Goal: Find specific fact: Find contact information

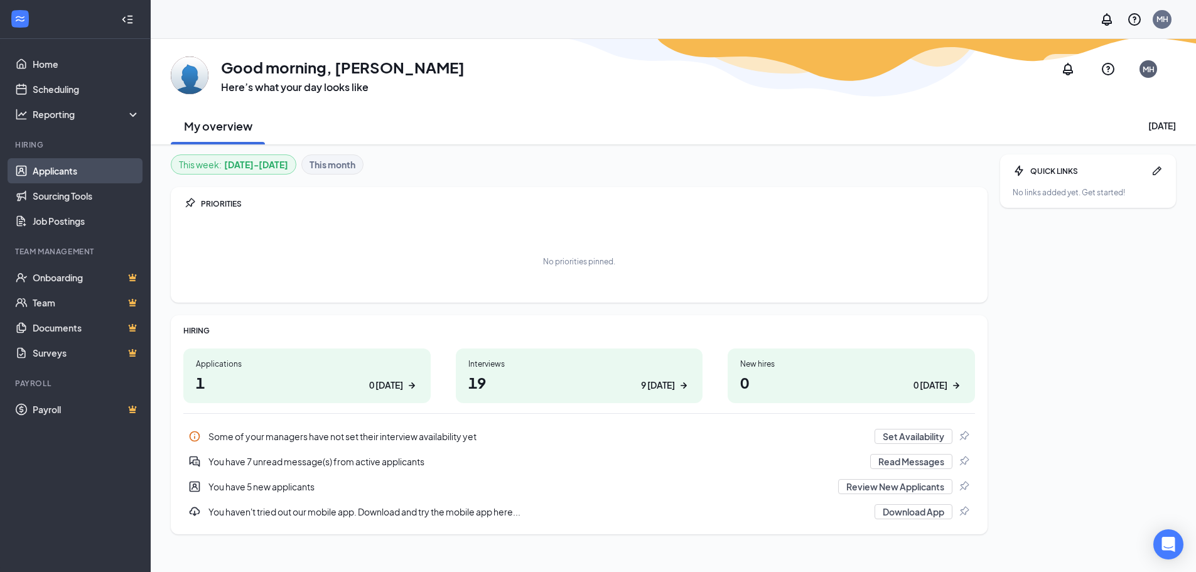
click at [33, 168] on link "Applicants" at bounding box center [86, 170] width 107 height 25
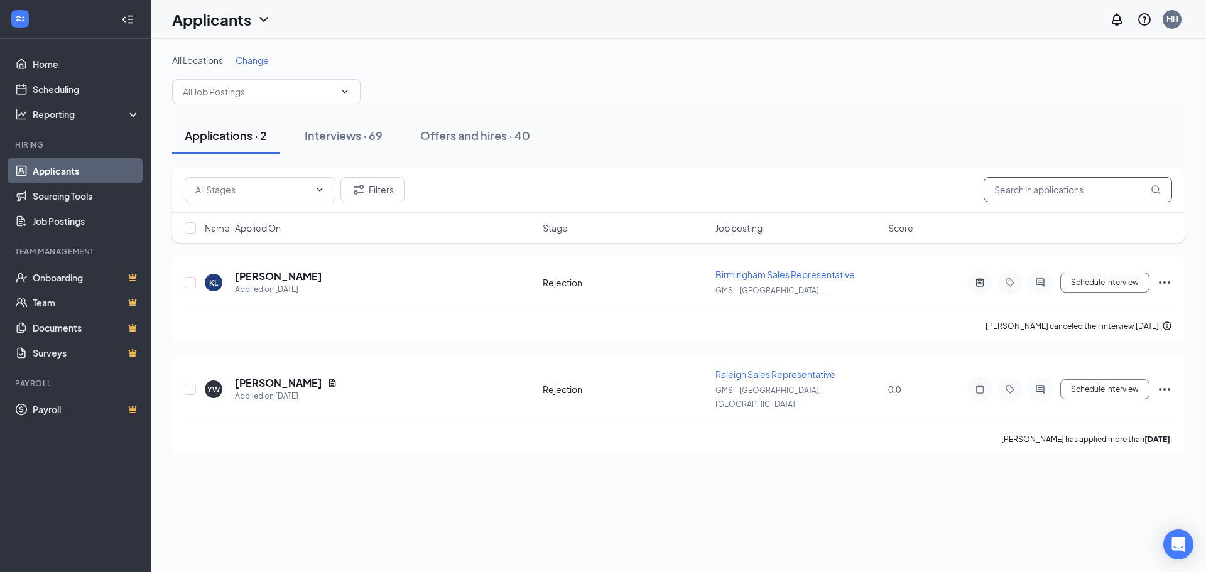
click at [1035, 192] on input "text" at bounding box center [1077, 189] width 188 height 25
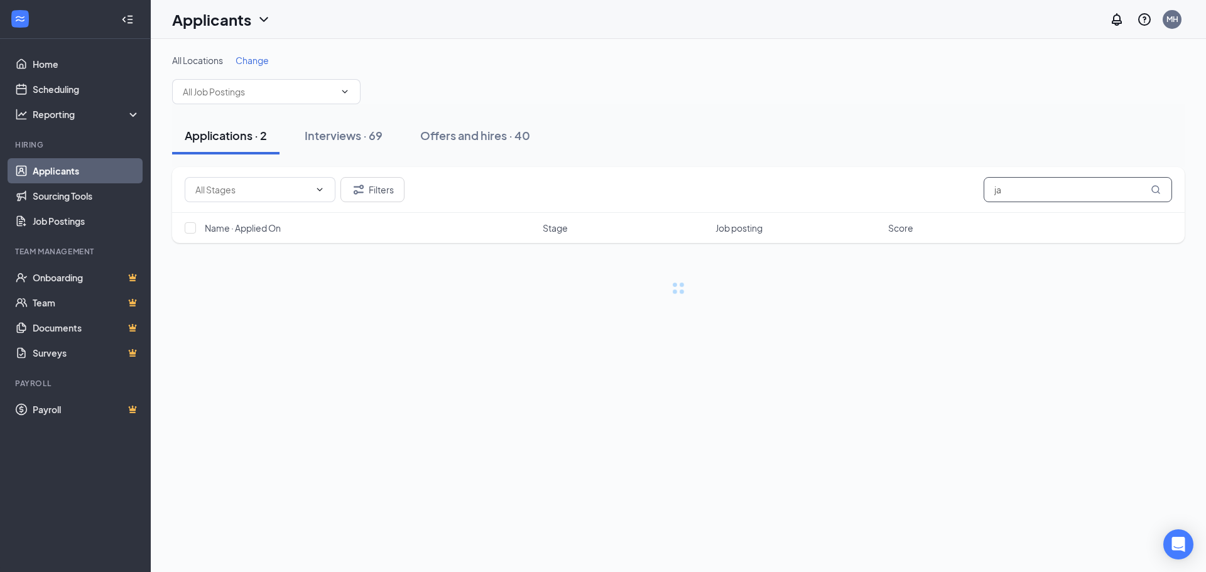
type input "j"
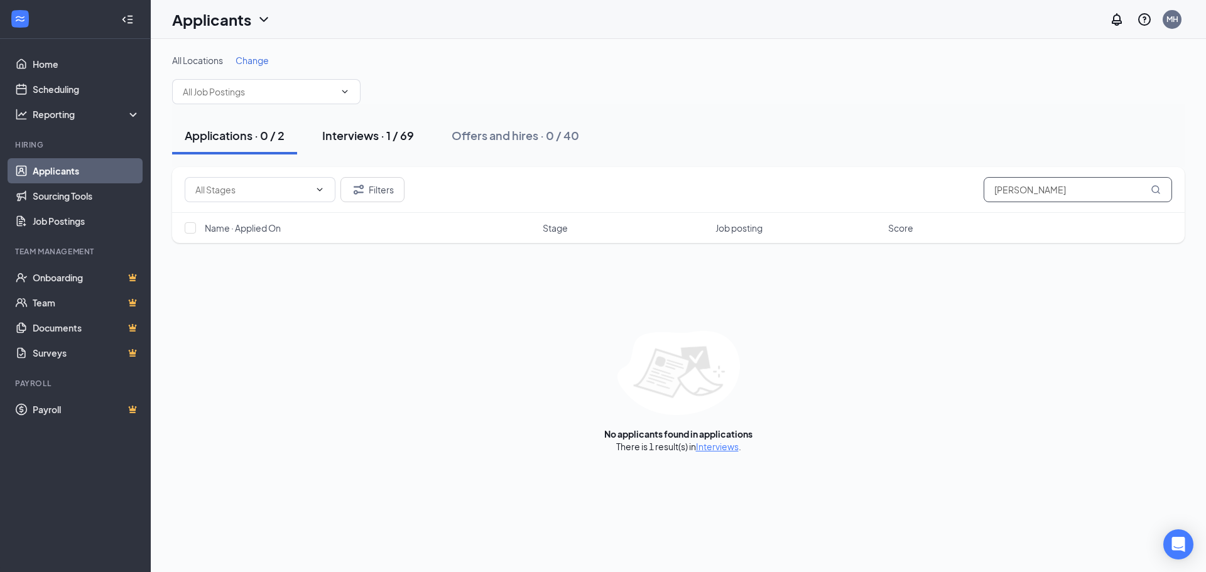
type input "[PERSON_NAME]"
click at [391, 135] on div "Interviews · 1 / 69" at bounding box center [368, 135] width 92 height 16
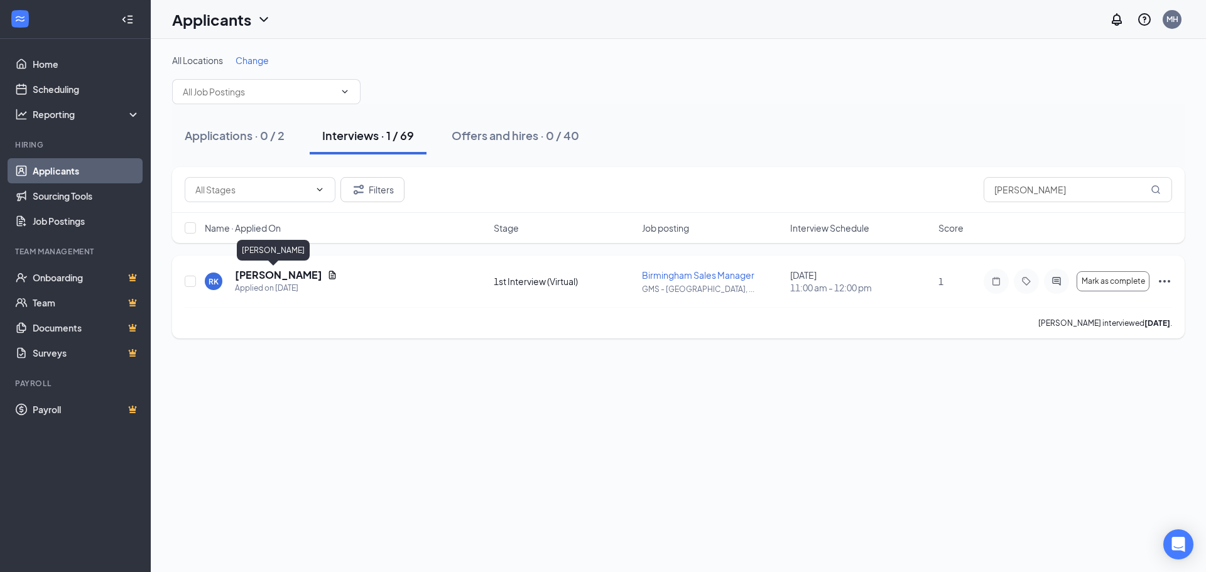
click at [272, 274] on h5 "[PERSON_NAME]" at bounding box center [278, 275] width 87 height 14
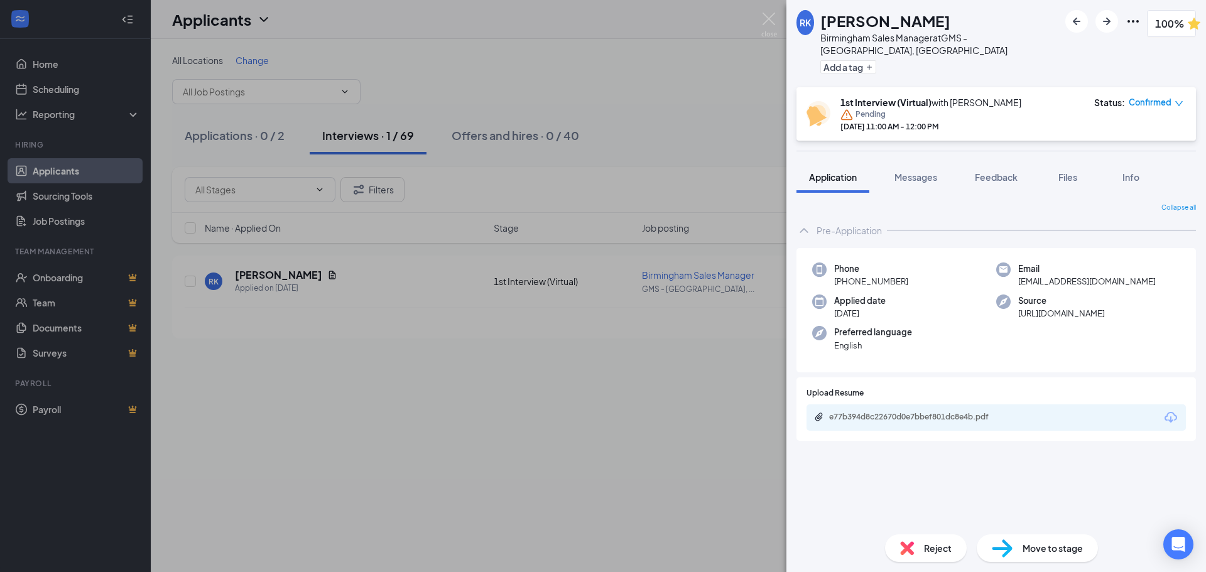
click at [1020, 275] on span "[EMAIL_ADDRESS][DOMAIN_NAME]" at bounding box center [1087, 281] width 138 height 13
copy span "[EMAIL_ADDRESS][DOMAIN_NAME]"
